Goal: Check status

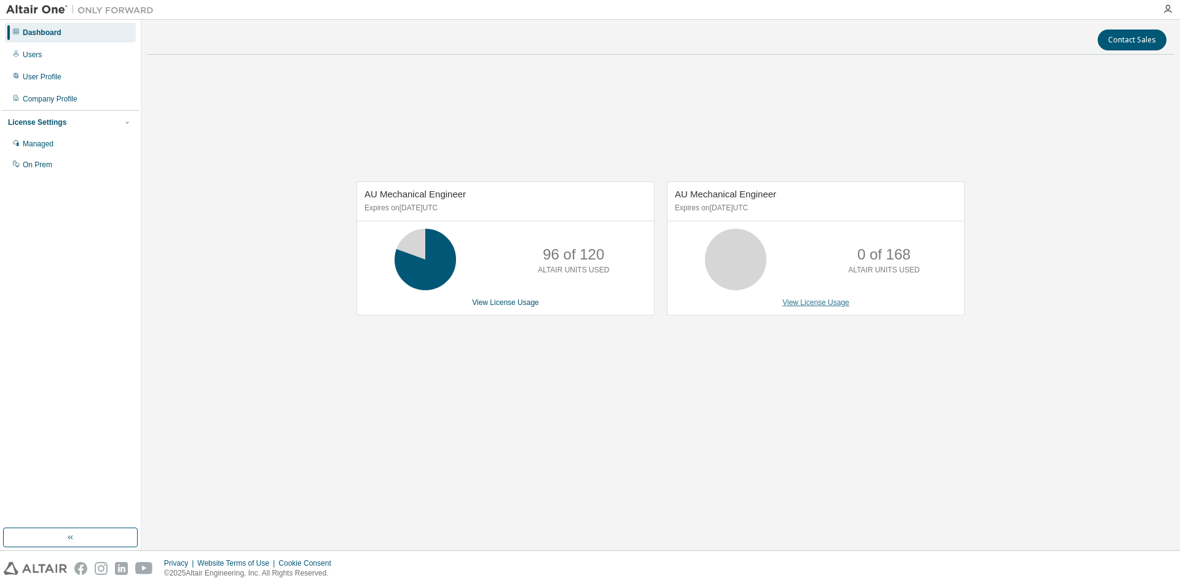
click at [819, 303] on link "View License Usage" at bounding box center [815, 302] width 67 height 9
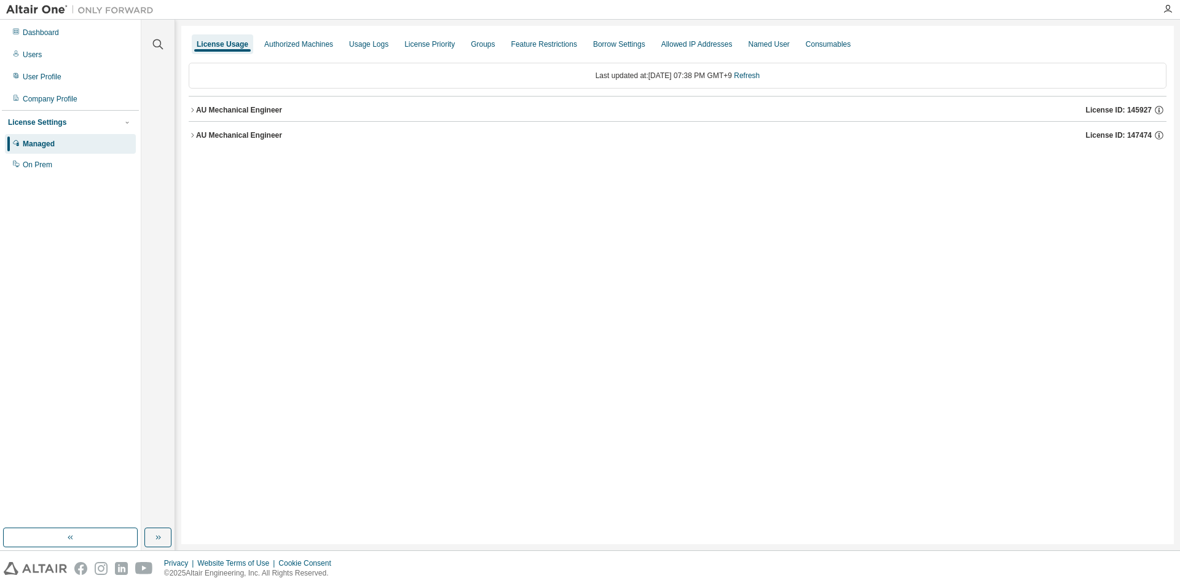
click at [237, 108] on div "AU Mechanical Engineer" at bounding box center [239, 110] width 86 height 10
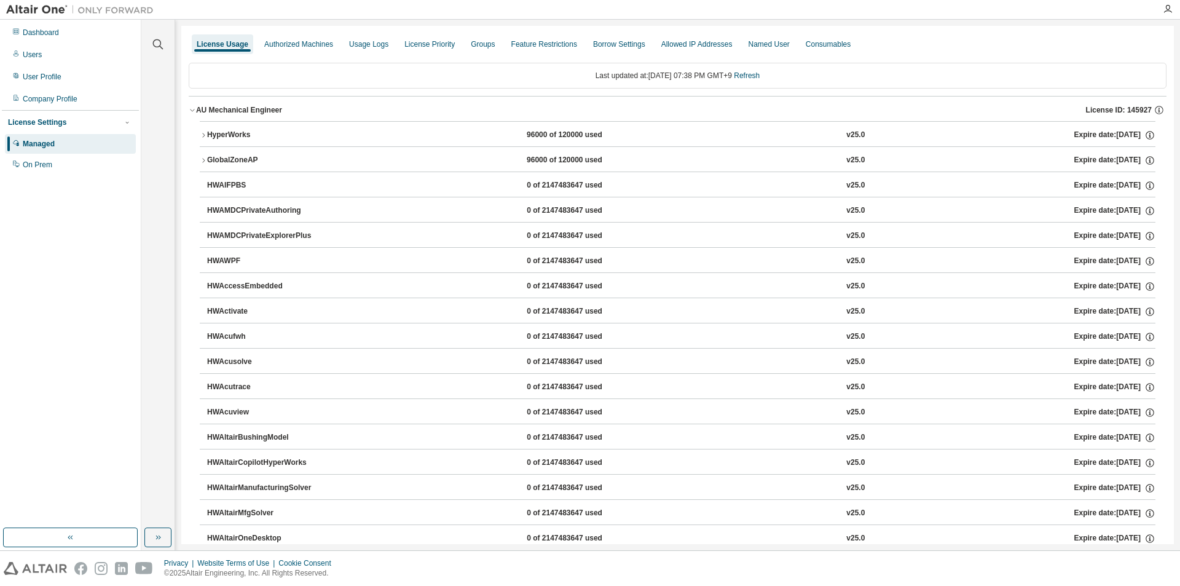
click at [237, 108] on div "AU Mechanical Engineer" at bounding box center [239, 110] width 86 height 10
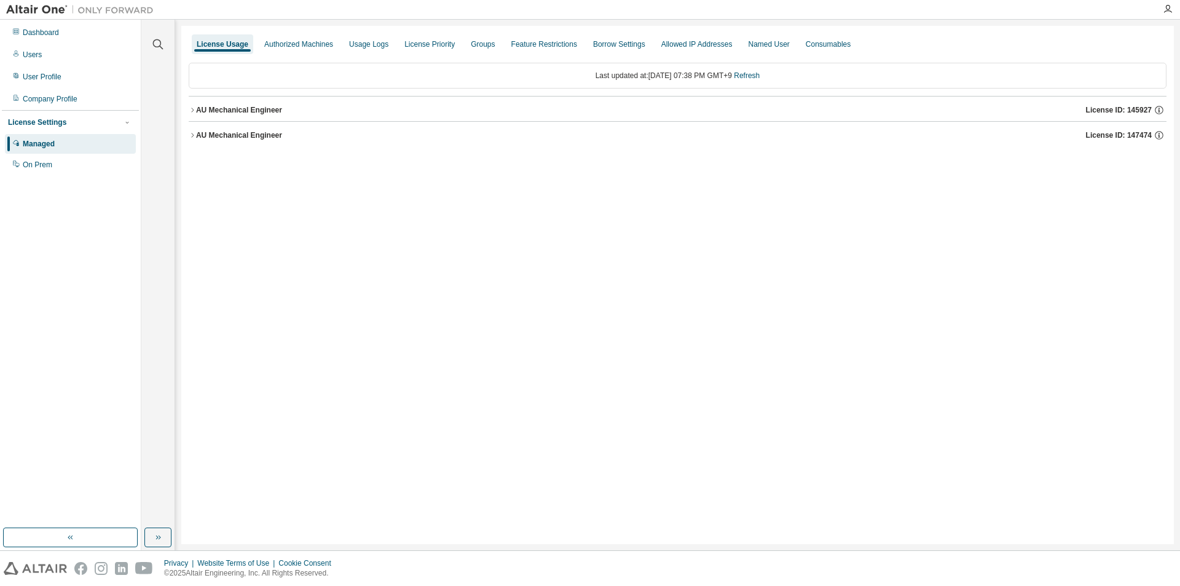
click at [235, 137] on div "AU Mechanical Engineer" at bounding box center [239, 135] width 86 height 10
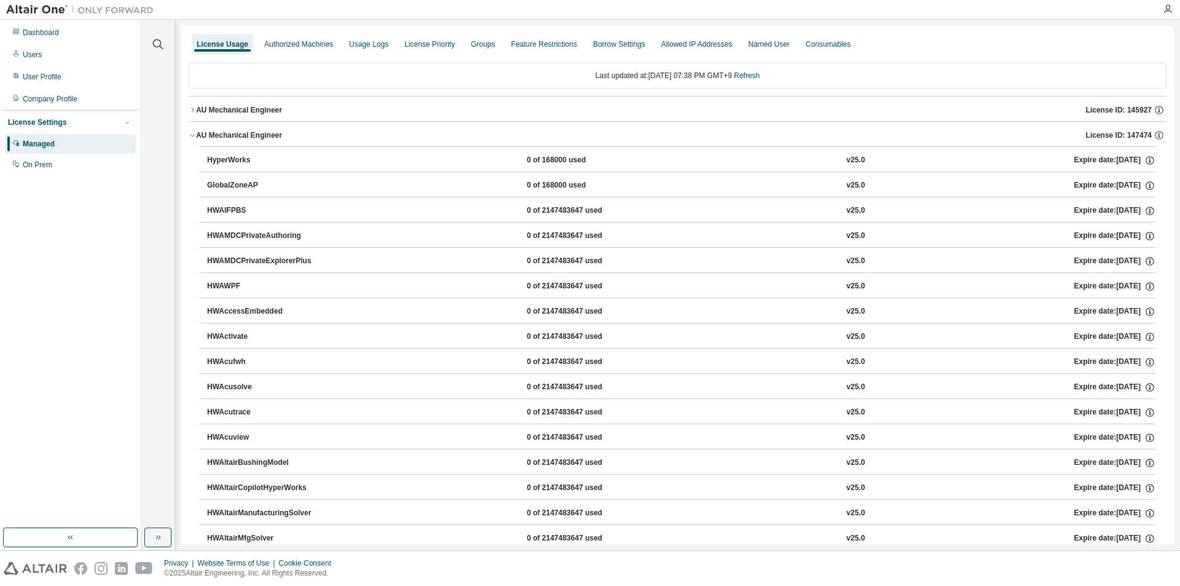
click at [1074, 159] on div "Expire date: [DATE]" at bounding box center [1114, 160] width 81 height 11
click at [1146, 157] on icon "button" at bounding box center [1150, 160] width 9 height 9
click at [1146, 158] on icon "button" at bounding box center [1150, 160] width 11 height 11
